Goal: Task Accomplishment & Management: Complete application form

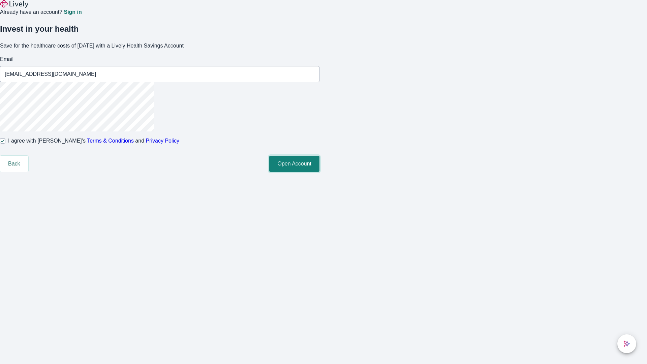
click at [320, 172] on button "Open Account" at bounding box center [294, 164] width 50 height 16
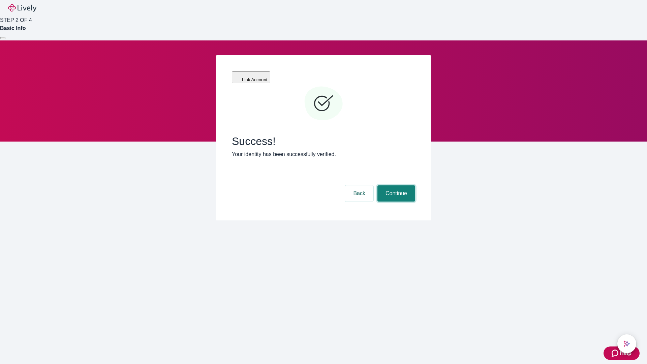
click at [396, 185] on button "Continue" at bounding box center [397, 193] width 38 height 16
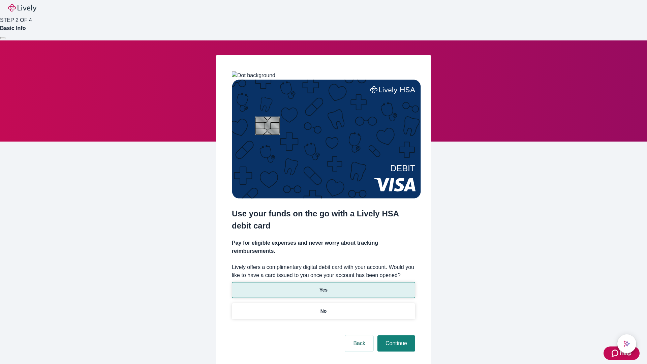
click at [323, 287] on p "Yes" at bounding box center [324, 290] width 8 height 7
click at [396, 336] on button "Continue" at bounding box center [397, 344] width 38 height 16
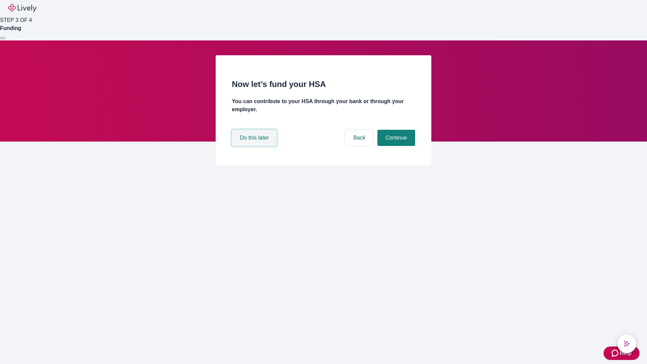
click at [255, 146] on button "Do this later" at bounding box center [254, 138] width 45 height 16
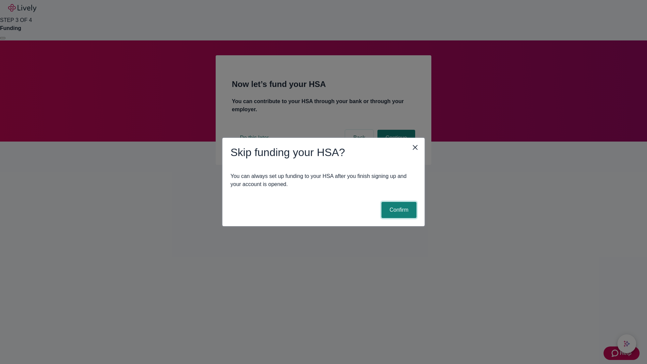
click at [398, 210] on button "Confirm" at bounding box center [399, 210] width 35 height 16
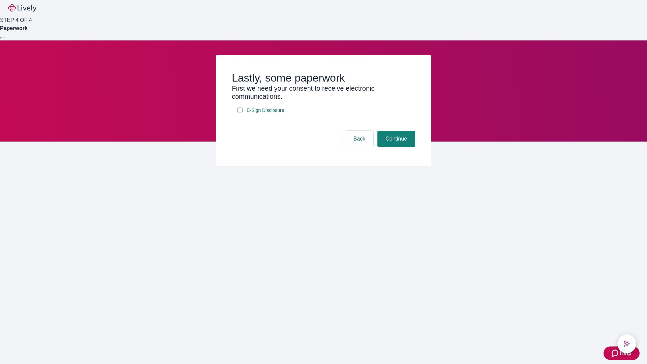
click at [240, 113] on input "E-Sign Disclosure" at bounding box center [239, 110] width 5 height 5
checkbox input "true"
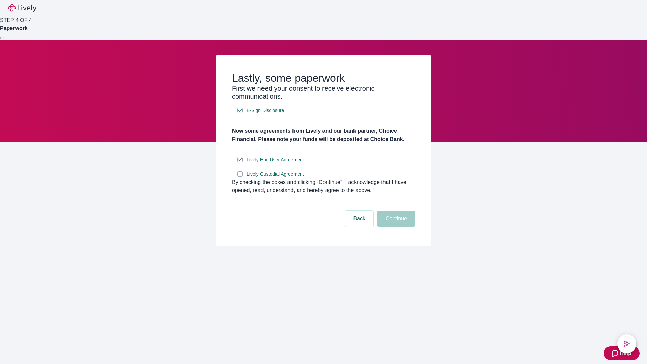
click at [240, 177] on input "Lively Custodial Agreement" at bounding box center [239, 173] width 5 height 5
checkbox input "true"
click at [396, 227] on button "Continue" at bounding box center [397, 219] width 38 height 16
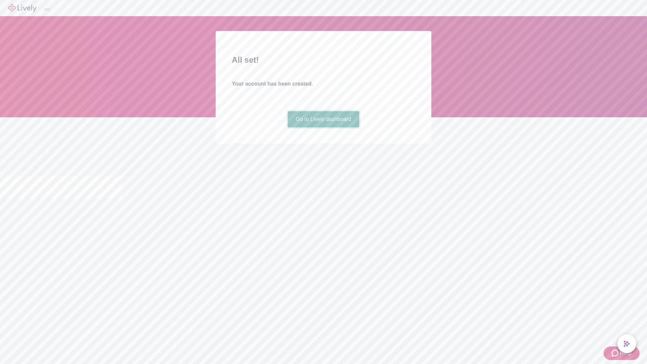
click at [323, 127] on link "Go to Lively dashboard" at bounding box center [324, 119] width 72 height 16
